Goal: Answer question/provide support

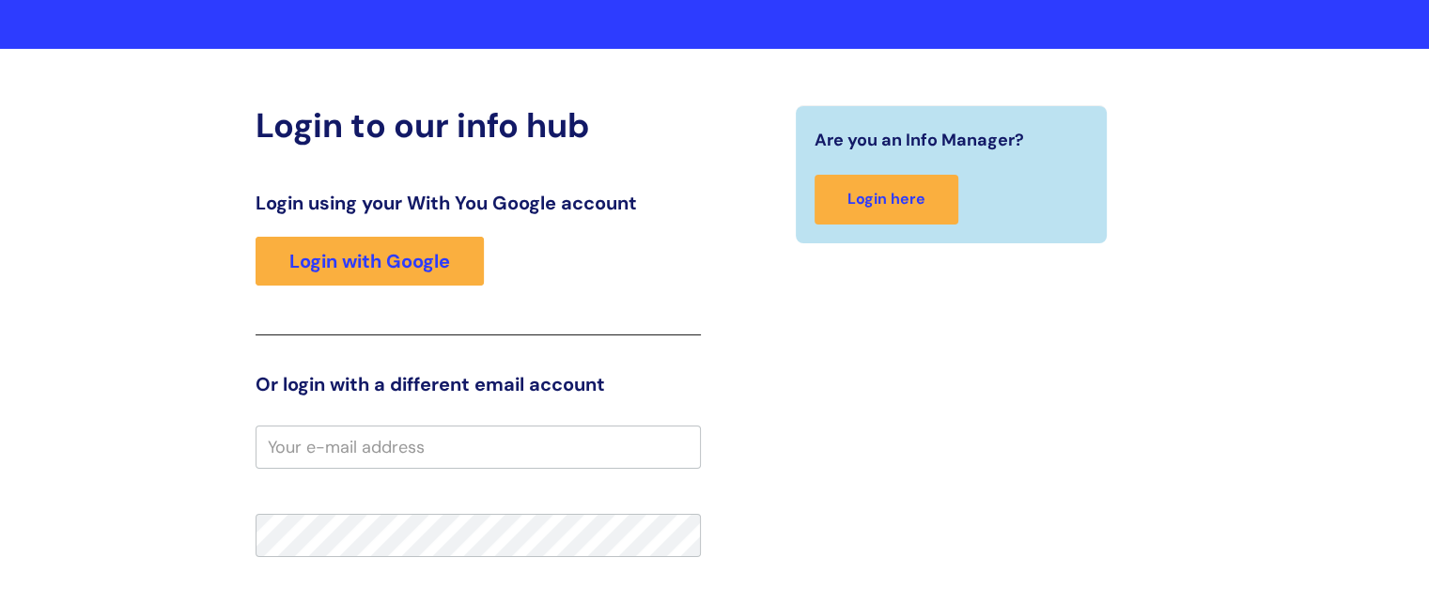
scroll to position [199, 0]
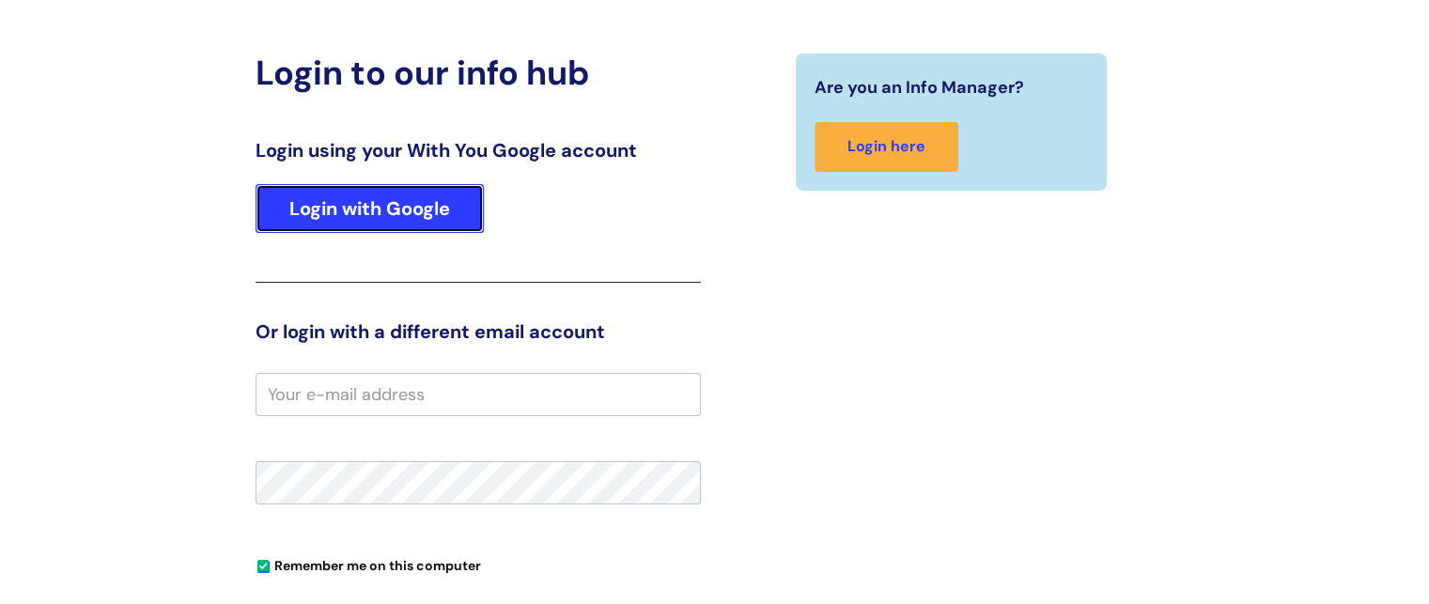
click at [372, 209] on link "Login with Google" at bounding box center [369, 208] width 228 height 49
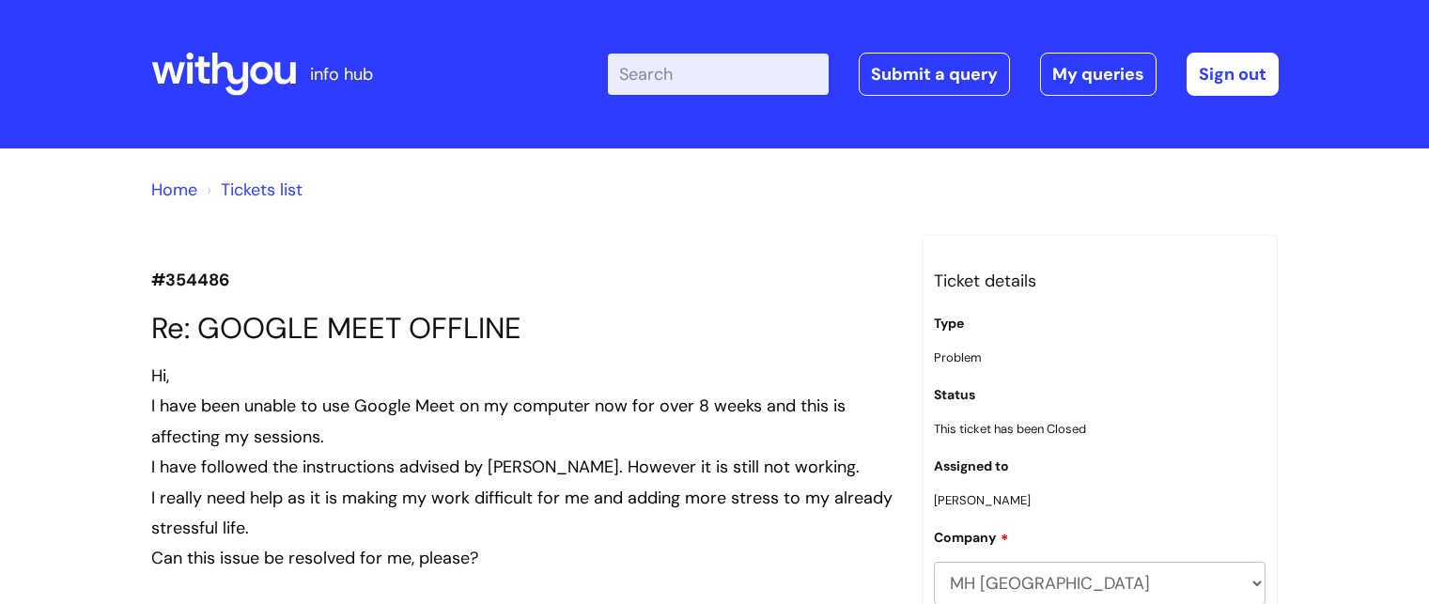
scroll to position [5114, 0]
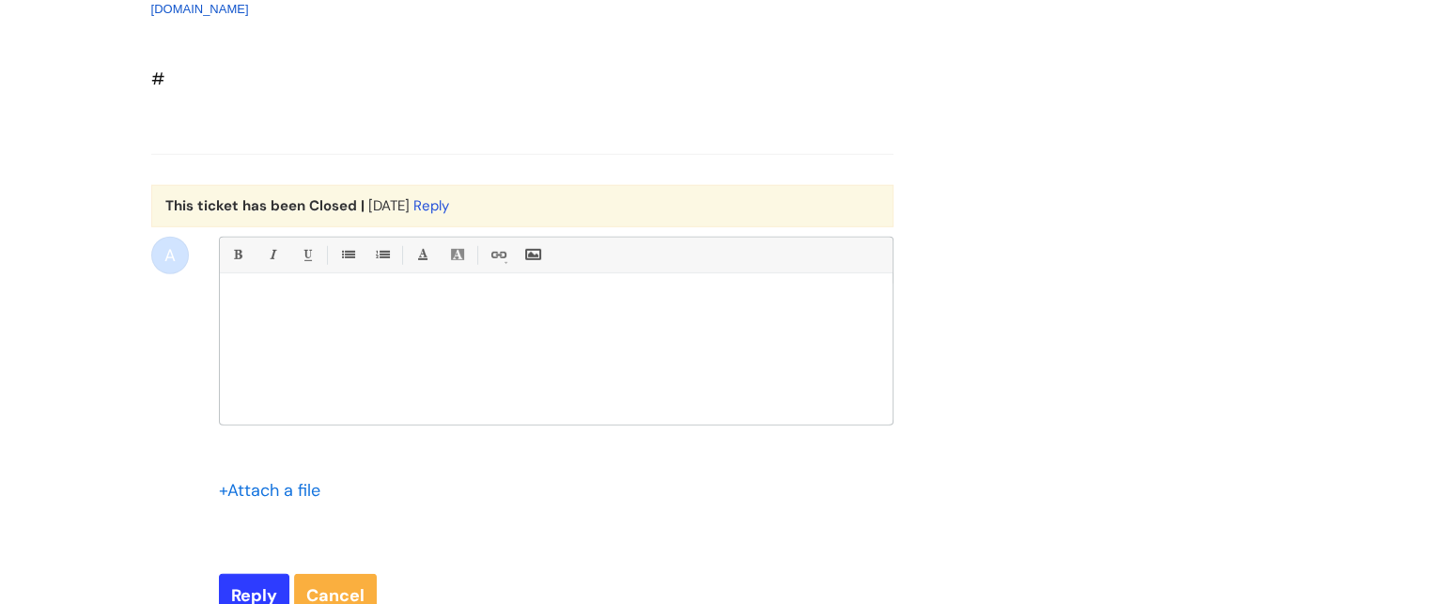
click at [244, 288] on div at bounding box center [556, 354] width 673 height 141
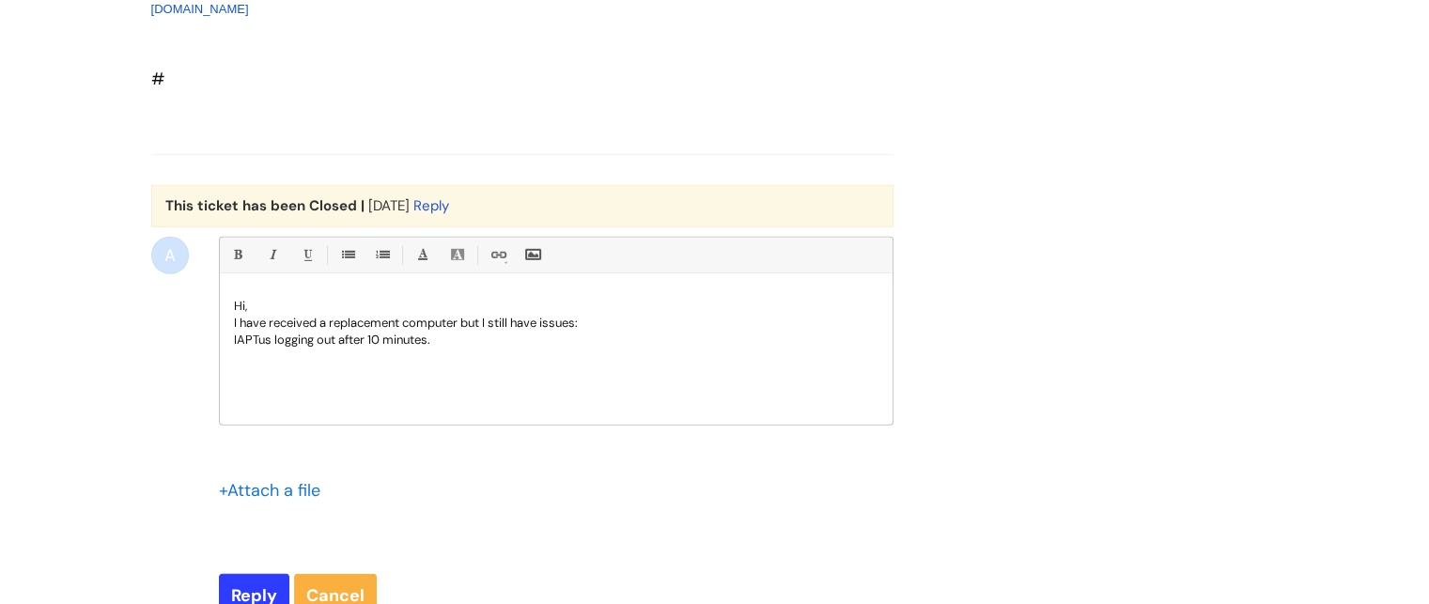
click at [229, 334] on div "Hi, I have received a replacement computer but I still have issues: IAPTus logg…" at bounding box center [556, 354] width 673 height 141
click at [229, 334] on div "Hi, I have received a replacement computer but I still have issues: 1.IAPTus lo…" at bounding box center [556, 354] width 673 height 141
click at [457, 341] on p "1. IAPTus logging out after 10 minutes." at bounding box center [556, 340] width 644 height 17
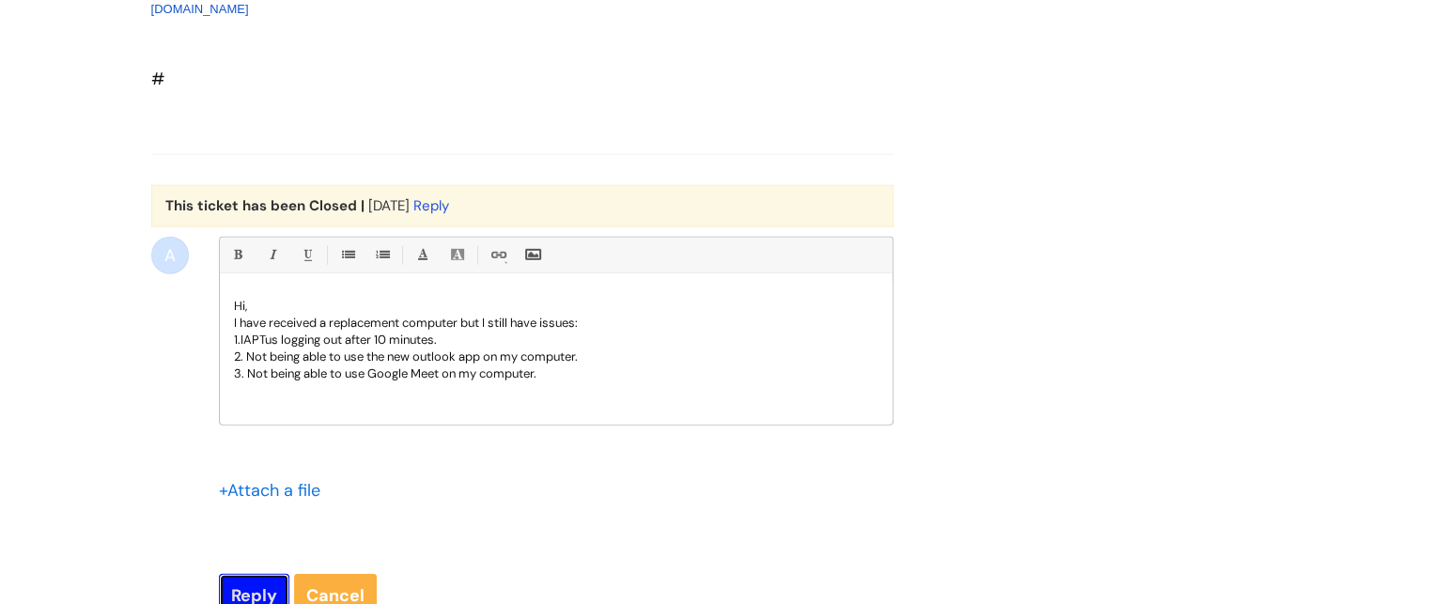
click at [241, 593] on input "Reply" at bounding box center [254, 595] width 70 height 43
type input "Please Wait..."
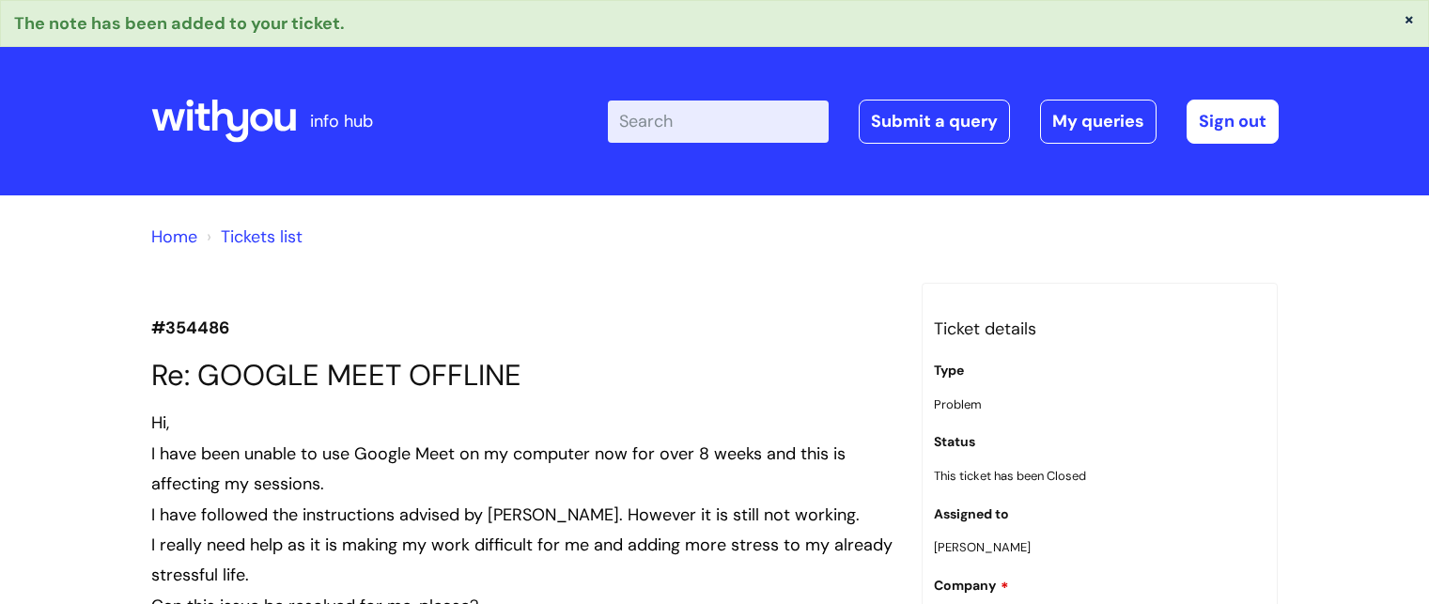
scroll to position [5515, 0]
